Goal: Information Seeking & Learning: Learn about a topic

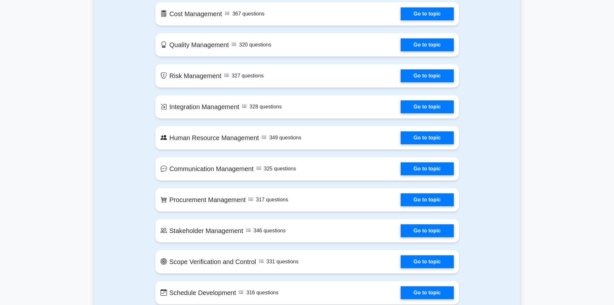
scroll to position [419, 0]
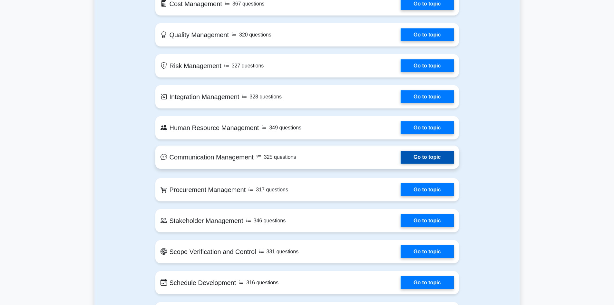
click at [418, 161] on link "Go to topic" at bounding box center [427, 157] width 53 height 13
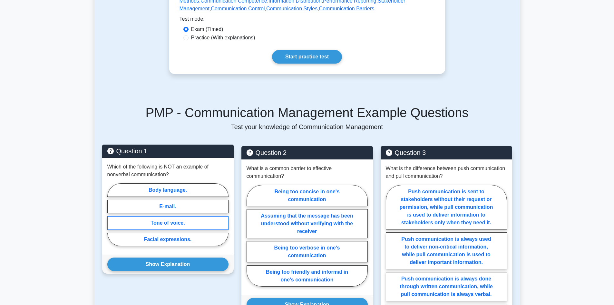
scroll to position [226, 0]
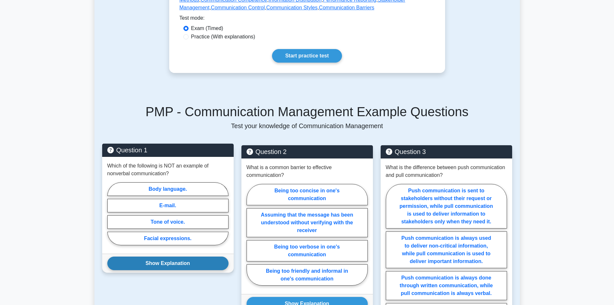
drag, startPoint x: 170, startPoint y: 262, endPoint x: 168, endPoint y: 257, distance: 5.3
click at [169, 261] on button "Show Explanation" at bounding box center [167, 263] width 121 height 14
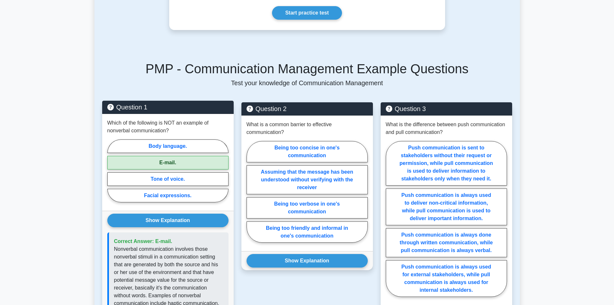
scroll to position [355, 0]
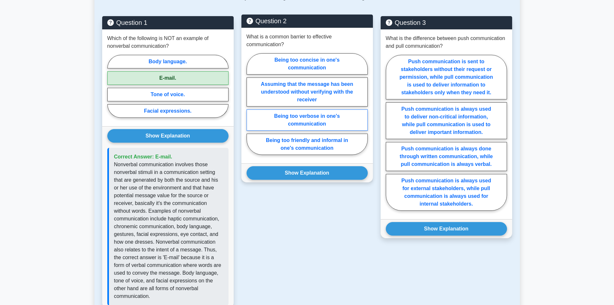
click at [298, 110] on label "Being too verbose in one's communication" at bounding box center [307, 119] width 121 height 21
click at [251, 108] on input "Being too verbose in one's communication" at bounding box center [249, 106] width 4 height 4
radio input "true"
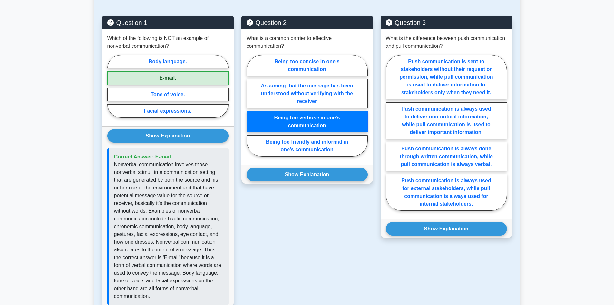
drag, startPoint x: 308, startPoint y: 167, endPoint x: 308, endPoint y: 176, distance: 8.7
click at [308, 173] on div "Show Explanation Correct Answer: Assuming that the message has been understood …" at bounding box center [306, 174] width 131 height 19
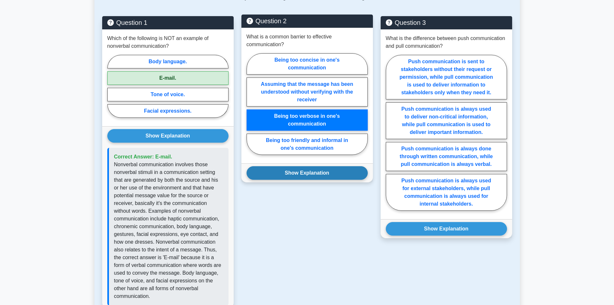
click at [290, 170] on button "Show Explanation" at bounding box center [307, 173] width 121 height 14
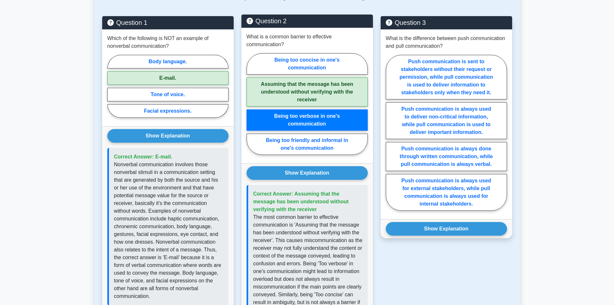
drag, startPoint x: 287, startPoint y: 109, endPoint x: 289, endPoint y: 105, distance: 4.6
click at [287, 109] on label "Being too verbose in one's communication" at bounding box center [307, 119] width 121 height 21
click at [251, 108] on input "Being too verbose in one's communication" at bounding box center [249, 106] width 4 height 4
click at [297, 84] on label "Assuming that the message has been understood without verifying with the receiv…" at bounding box center [307, 91] width 121 height 29
click at [251, 104] on input "Assuming that the message has been understood without verifying with the receiv…" at bounding box center [249, 106] width 4 height 4
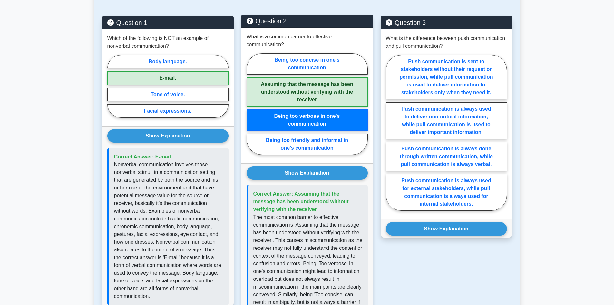
radio input "true"
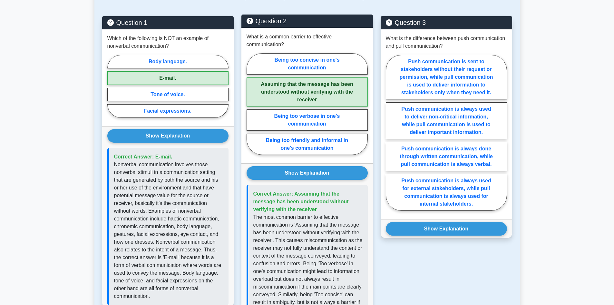
click at [293, 90] on label "Assuming that the message has been understood without verifying with the receiv…" at bounding box center [307, 91] width 121 height 29
click at [251, 104] on input "Assuming that the message has been understood without verifying with the receiv…" at bounding box center [249, 106] width 4 height 4
drag, startPoint x: 305, startPoint y: 163, endPoint x: 304, endPoint y: 128, distance: 35.8
click at [304, 163] on div "Show Explanation Correct Answer: Assuming that the message has been understood …" at bounding box center [306, 261] width 131 height 197
click at [299, 166] on button "Show Explanation" at bounding box center [307, 173] width 121 height 14
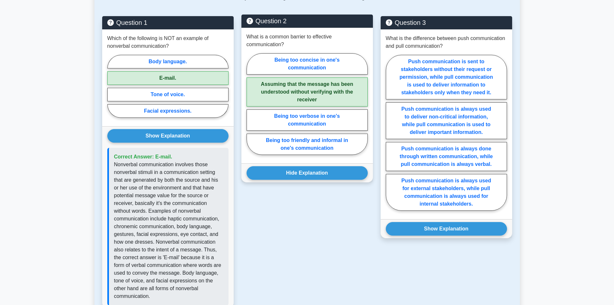
drag, startPoint x: 308, startPoint y: 81, endPoint x: 312, endPoint y: 118, distance: 37.6
click at [308, 81] on label "Assuming that the message has been understood without verifying with the receiv…" at bounding box center [307, 91] width 121 height 29
click at [251, 104] on input "Assuming that the message has been understood without verifying with the receiv…" at bounding box center [249, 106] width 4 height 4
drag, startPoint x: 315, startPoint y: 165, endPoint x: 316, endPoint y: 158, distance: 7.0
click at [315, 166] on button "Hide Explanation" at bounding box center [307, 173] width 121 height 14
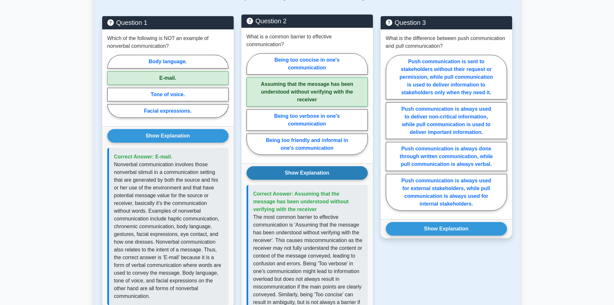
click at [313, 166] on button "Show Explanation" at bounding box center [307, 173] width 121 height 14
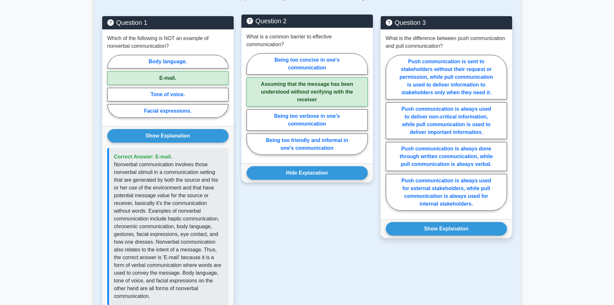
drag, startPoint x: 315, startPoint y: 80, endPoint x: 315, endPoint y: 99, distance: 19.0
click at [315, 81] on label "Assuming that the message has been understood without verifying with the receiv…" at bounding box center [307, 91] width 121 height 29
click at [251, 104] on input "Assuming that the message has been understood without verifying with the receiv…" at bounding box center [249, 106] width 4 height 4
drag, startPoint x: 315, startPoint y: 120, endPoint x: 319, endPoint y: 96, distance: 24.6
click at [316, 113] on label "Being too verbose in one's communication" at bounding box center [307, 119] width 121 height 21
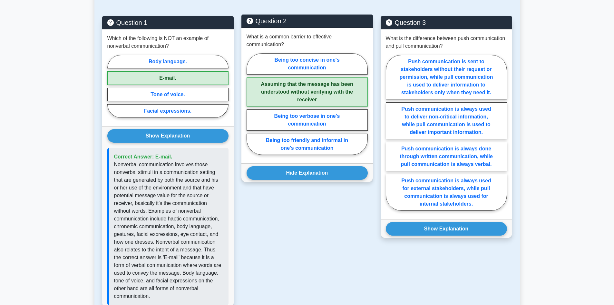
click at [251, 108] on input "Being too verbose in one's communication" at bounding box center [249, 106] width 4 height 4
radio input "true"
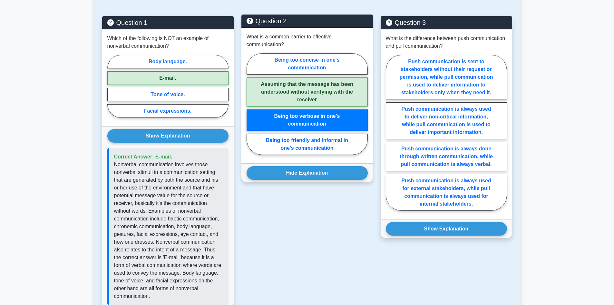
click at [319, 99] on div "Being too concise in one's communication Assuming that the message has been und…" at bounding box center [307, 105] width 121 height 104
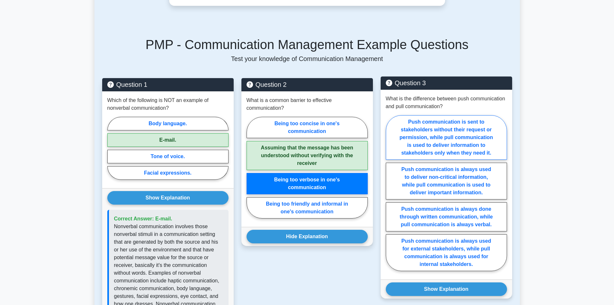
scroll to position [290, 0]
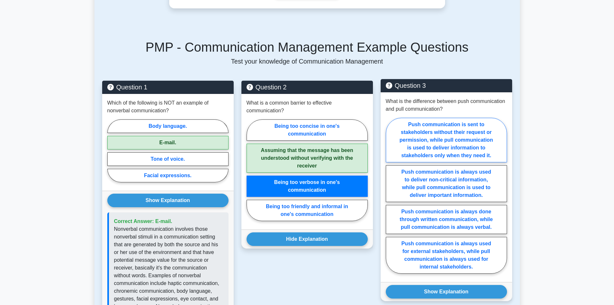
click at [443, 129] on label "Push communication is sent to stakeholders without their request or permission,…" at bounding box center [446, 140] width 121 height 44
click at [390, 195] on input "Push communication is sent to stakeholders without their request or permission,…" at bounding box center [388, 197] width 4 height 4
radio input "true"
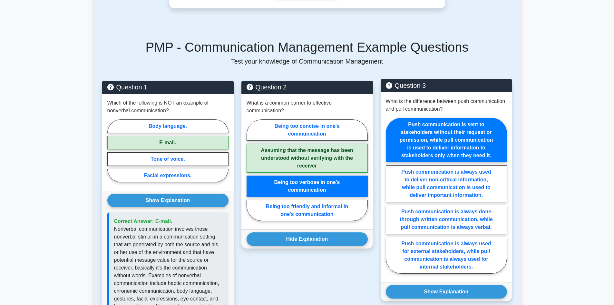
drag, startPoint x: 461, startPoint y: 279, endPoint x: 456, endPoint y: 274, distance: 7.8
click at [460, 285] on button "Show Explanation" at bounding box center [446, 292] width 121 height 14
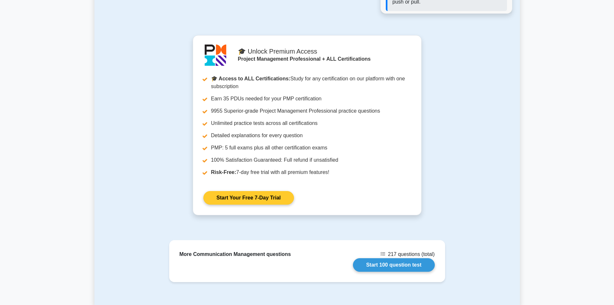
scroll to position [748, 0]
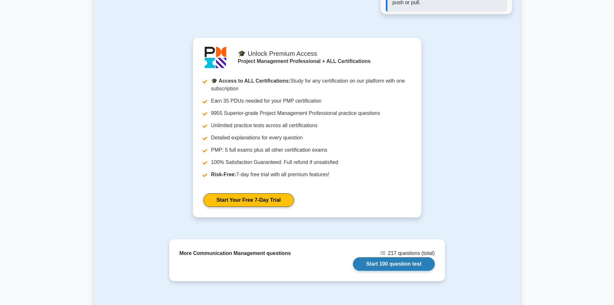
click at [403, 257] on link "Start 100 question test" at bounding box center [394, 264] width 82 height 14
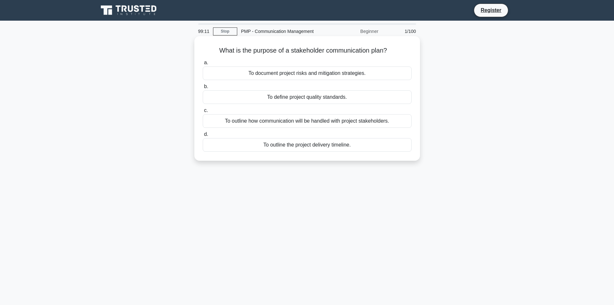
drag, startPoint x: 389, startPoint y: 48, endPoint x: 366, endPoint y: 49, distance: 23.2
click at [366, 49] on h5 "What is the purpose of a stakeholder communication plan? .spinner_0XTQ{transfor…" at bounding box center [307, 50] width 210 height 8
drag, startPoint x: 213, startPoint y: 49, endPoint x: 390, endPoint y: 53, distance: 177.0
click at [390, 53] on h5 "What is the purpose of a stakeholder communication plan? .spinner_0XTQ{transfor…" at bounding box center [307, 50] width 210 height 8
click at [405, 52] on h5 "What is the purpose of a stakeholder communication plan? .spinner_0XTQ{transfor…" at bounding box center [307, 50] width 210 height 8
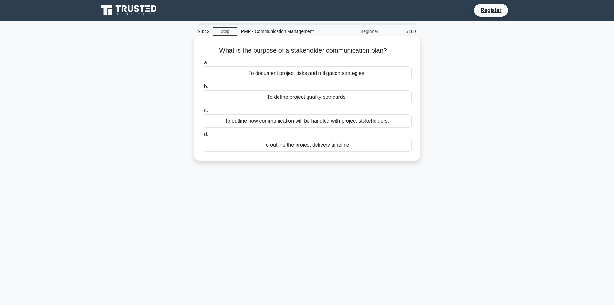
drag, startPoint x: 217, startPoint y: 49, endPoint x: 390, endPoint y: 54, distance: 172.8
click at [390, 54] on h5 "What is the purpose of a stakeholder communication plan? .spinner_0XTQ{transfor…" at bounding box center [307, 50] width 210 height 8
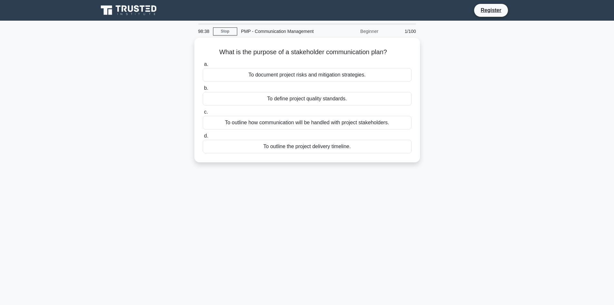
copy h5 "What is the purpose of a stakeholder communication plan?"
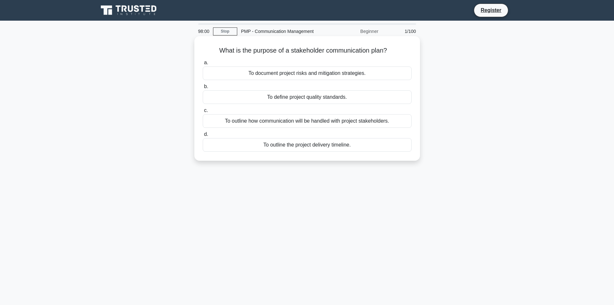
click at [418, 56] on div "What is the purpose of a stakeholder communication plan? .spinner_0XTQ{transfor…" at bounding box center [307, 98] width 226 height 124
click at [300, 117] on div "To outline how communication will be handled with project stakeholders." at bounding box center [307, 121] width 209 height 14
click at [203, 112] on input "c. To outline how communication will be handled with project stakeholders." at bounding box center [203, 110] width 0 height 4
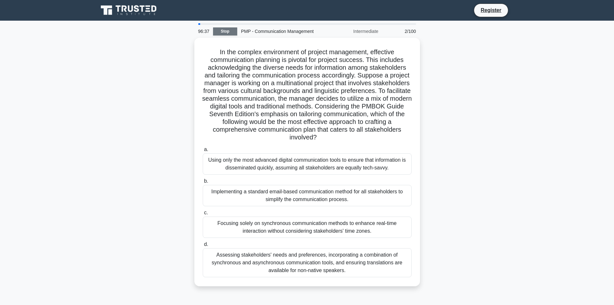
drag, startPoint x: 224, startPoint y: 31, endPoint x: 219, endPoint y: 33, distance: 5.0
click at [224, 31] on link "Stop" at bounding box center [225, 31] width 24 height 8
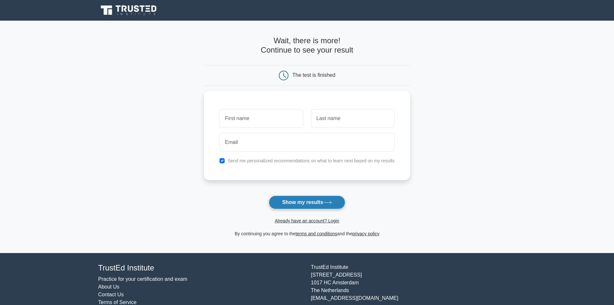
click at [303, 198] on button "Show my results" at bounding box center [307, 202] width 76 height 14
type input "annur"
click at [339, 122] on input "text" at bounding box center [352, 116] width 83 height 19
type input "soffia"
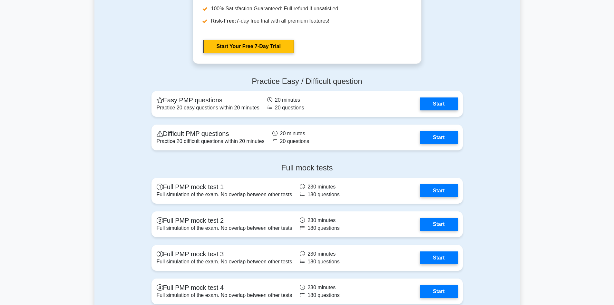
scroll to position [1676, 0]
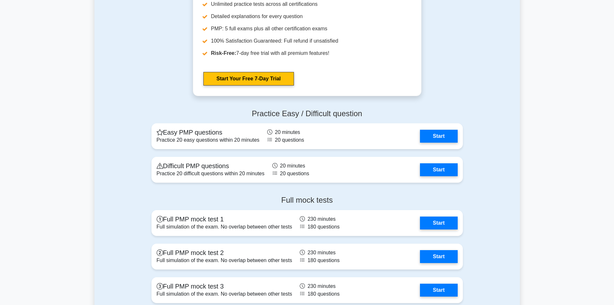
drag, startPoint x: 227, startPoint y: 117, endPoint x: 97, endPoint y: 100, distance: 130.7
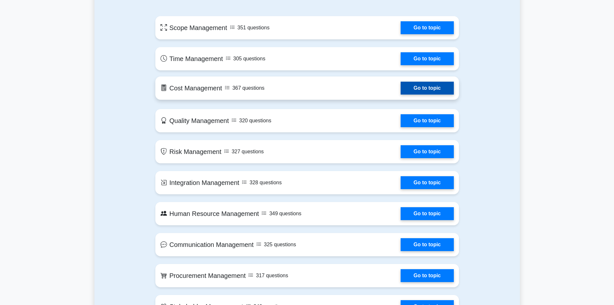
scroll to position [355, 0]
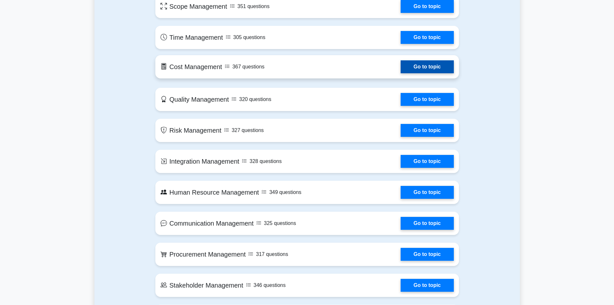
click at [425, 73] on link "Go to topic" at bounding box center [427, 66] width 53 height 13
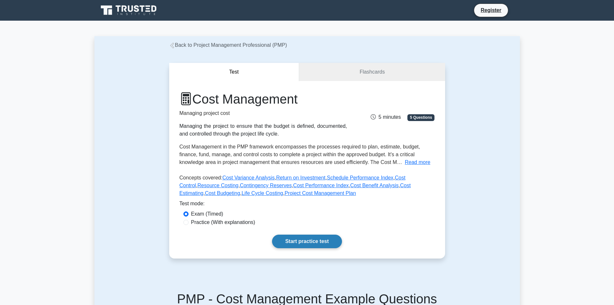
drag, startPoint x: 288, startPoint y: 245, endPoint x: 287, endPoint y: 238, distance: 6.2
click at [288, 244] on link "Start practice test" at bounding box center [307, 241] width 70 height 14
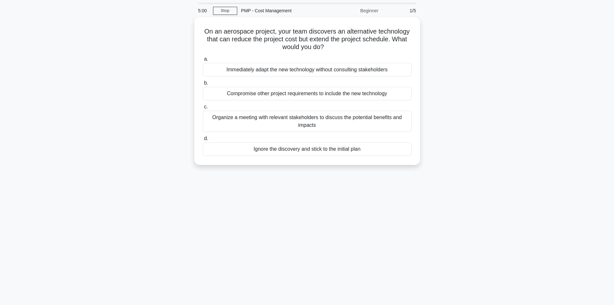
scroll to position [32, 0]
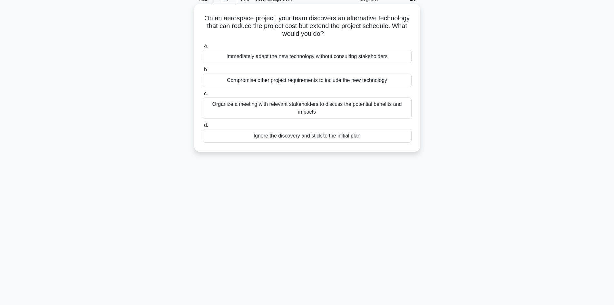
drag, startPoint x: 202, startPoint y: 19, endPoint x: 402, endPoint y: 34, distance: 200.4
click at [402, 34] on h5 "On an aerospace project, your team discovers an alternative technology that can…" at bounding box center [307, 26] width 210 height 24
copy h5 "On an aerospace project, your team discovers an alternative technology that can…"
